Goal: Navigation & Orientation: Find specific page/section

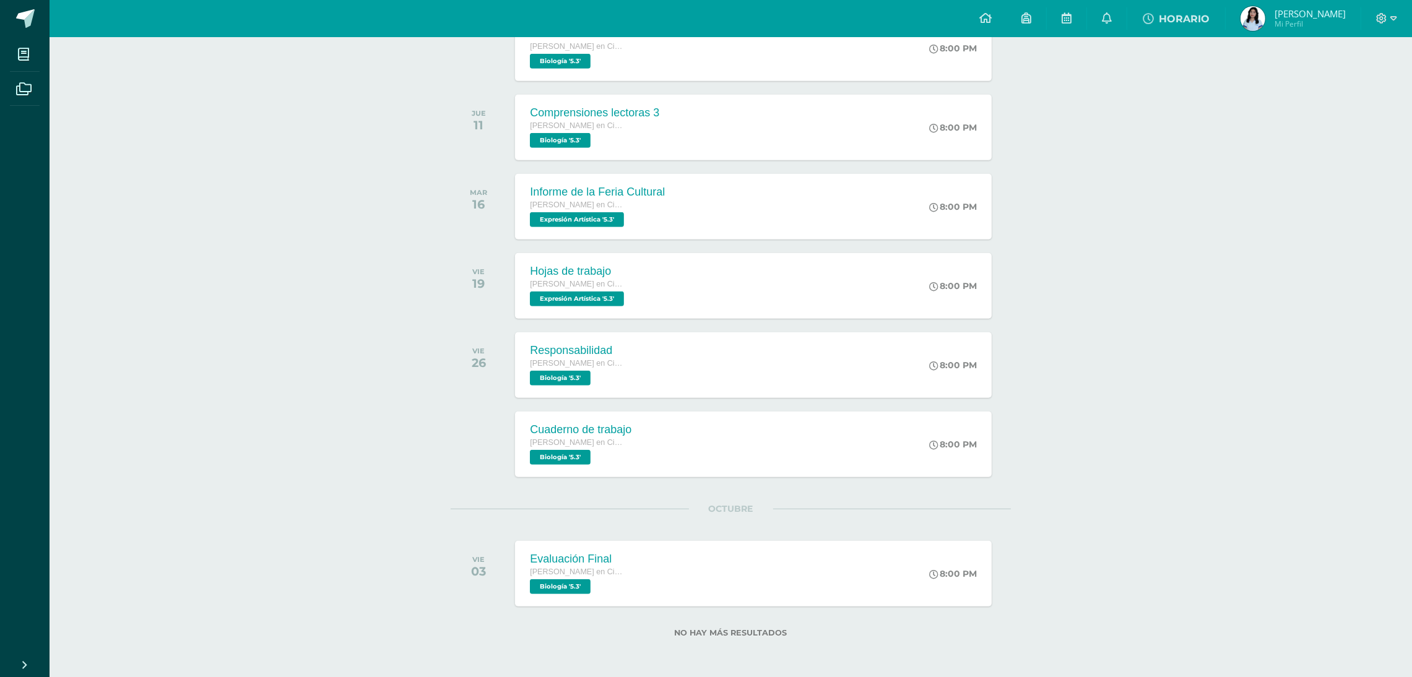
scroll to position [992, 0]
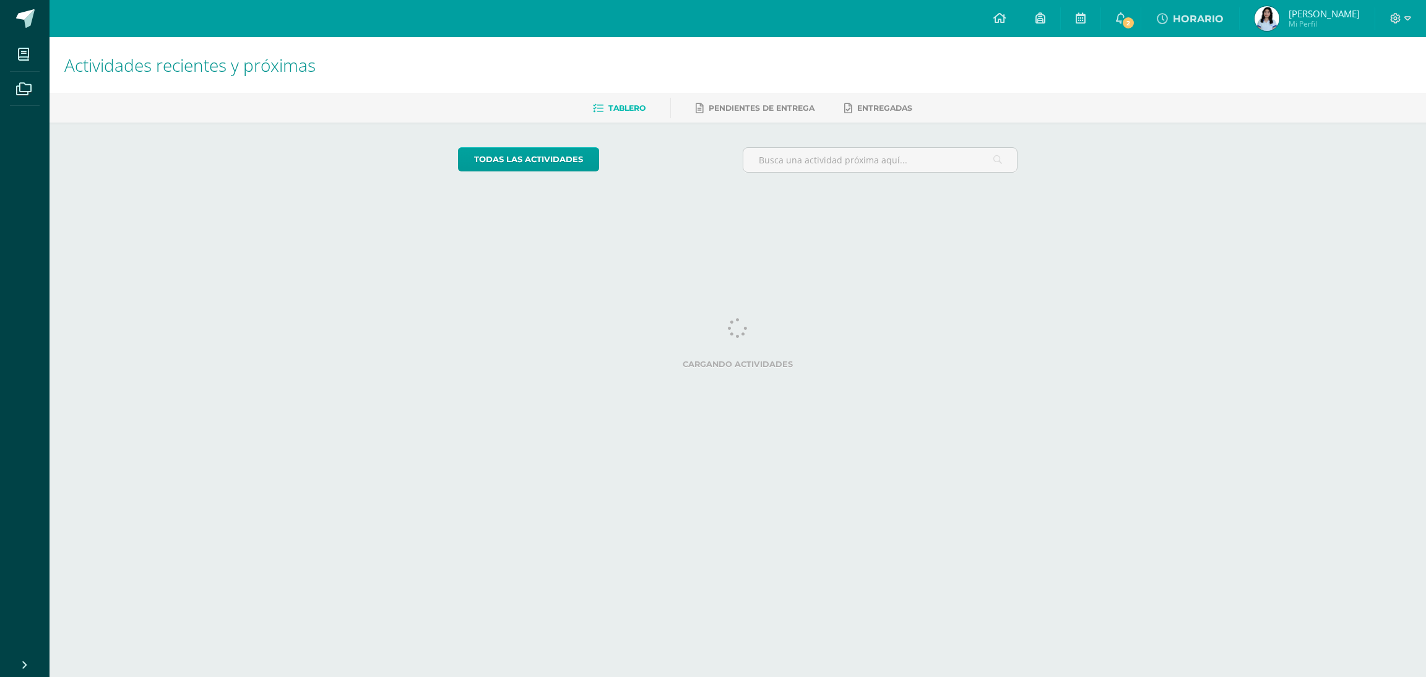
click at [329, 207] on html "Mis cursos Archivos Cerrar panel Biología Quinto Bachillerato en Ciencias y Let…" at bounding box center [713, 103] width 1426 height 207
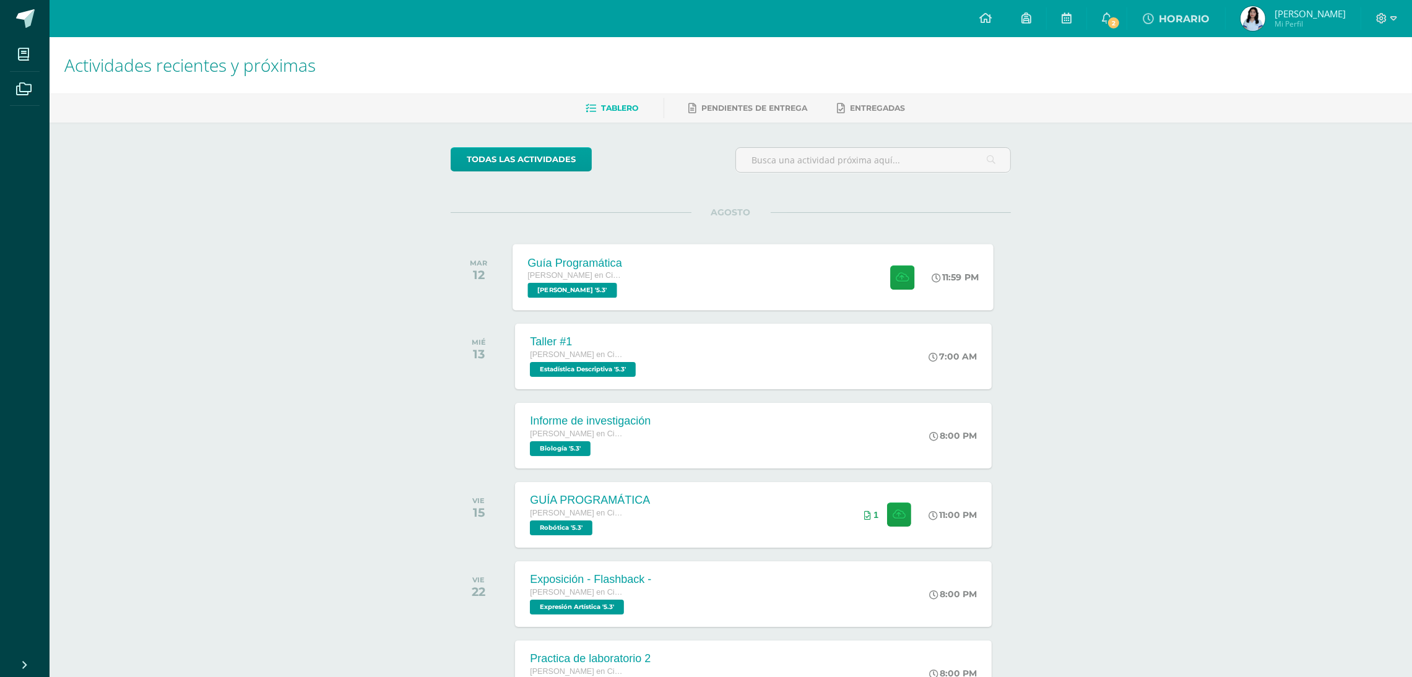
click at [805, 303] on div "Guía Programática Quinto Bachillerato en Ciencias y Letras PEREL '5.3' 11:59 PM…" at bounding box center [753, 277] width 481 height 66
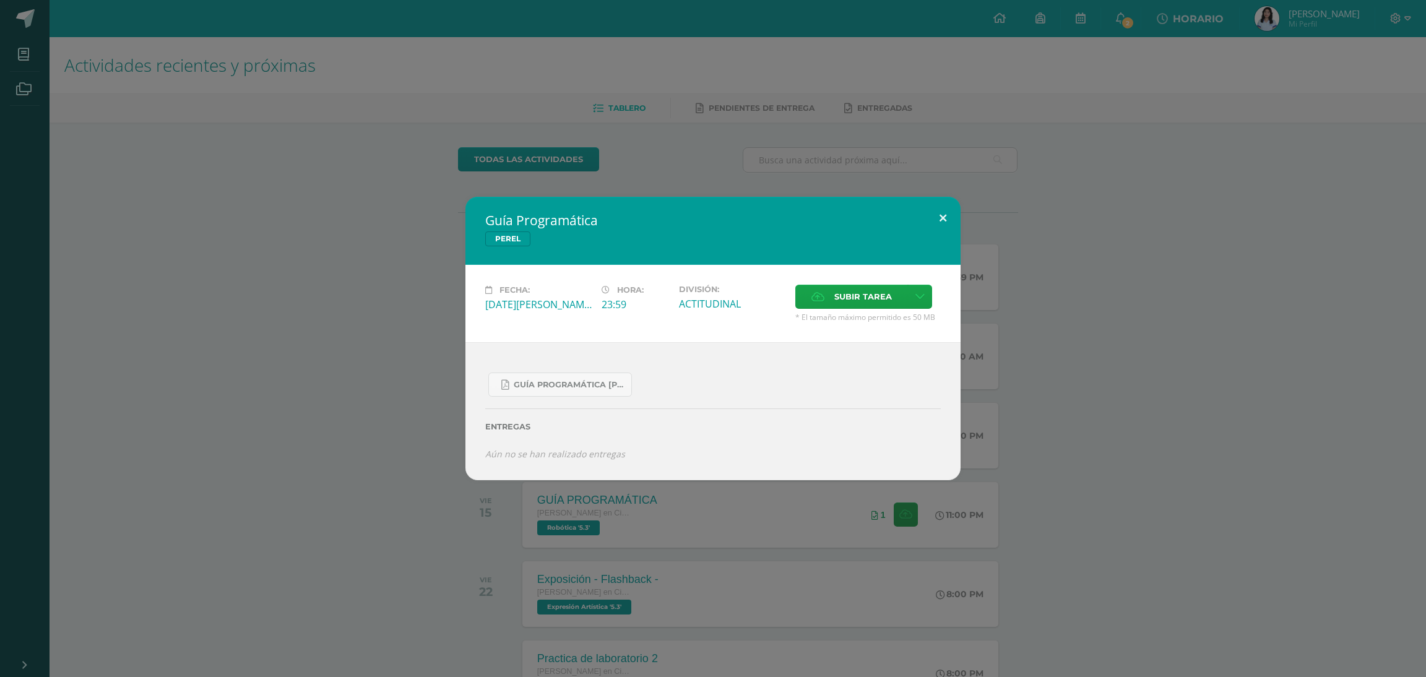
click at [942, 231] on button at bounding box center [942, 218] width 35 height 42
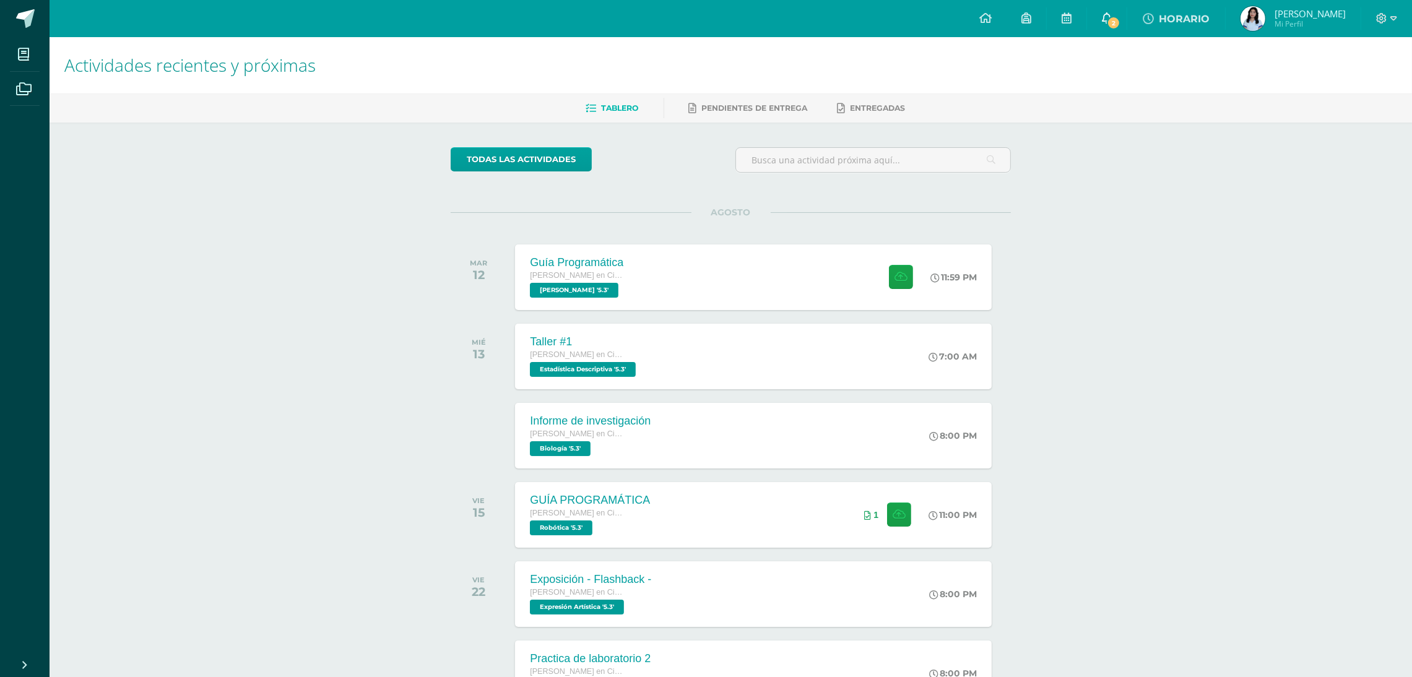
click at [1120, 22] on span "2" at bounding box center [1114, 23] width 14 height 14
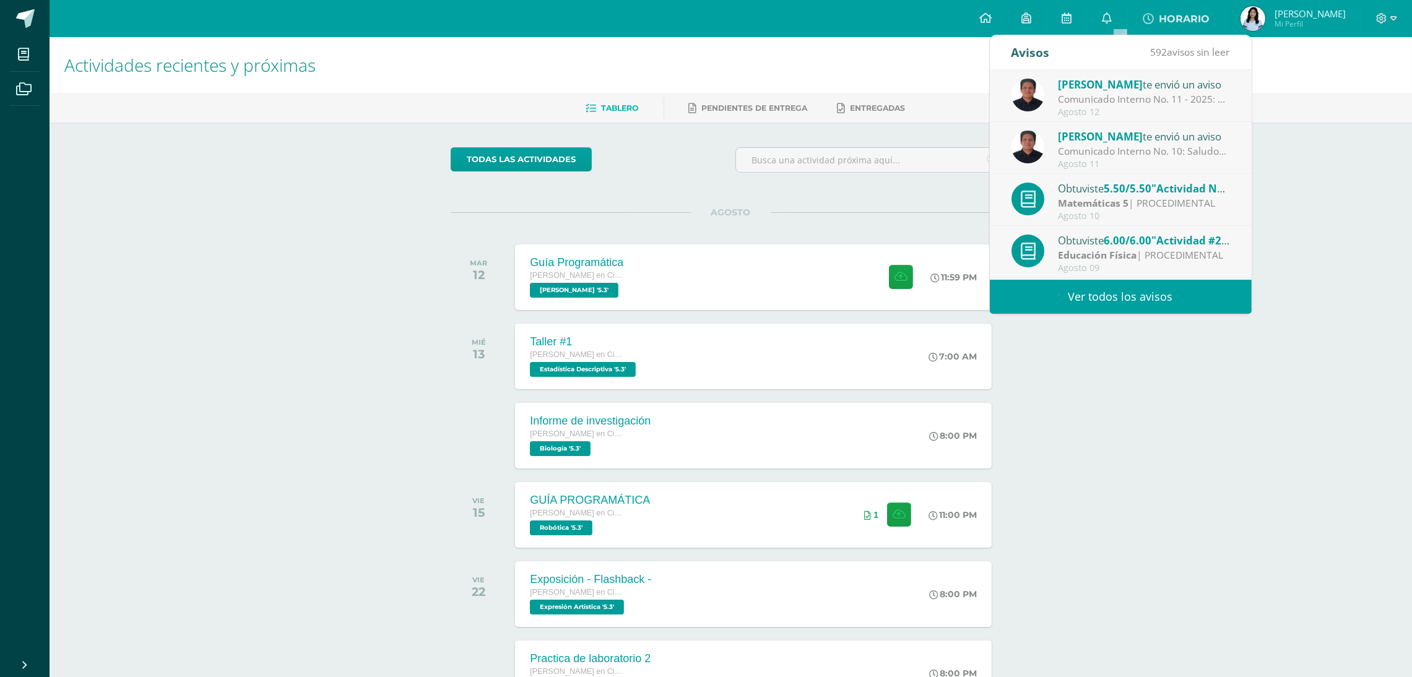
click at [1085, 377] on div "Actividades recientes y próximas Tablero Pendientes de entrega Entregadas todas…" at bounding box center [731, 410] width 1362 height 747
